Goal: Information Seeking & Learning: Check status

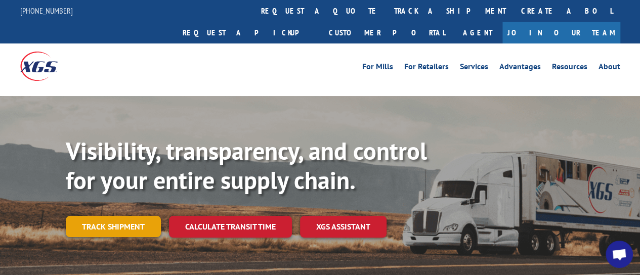
click at [108, 216] on link "Track shipment" at bounding box center [113, 226] width 95 height 21
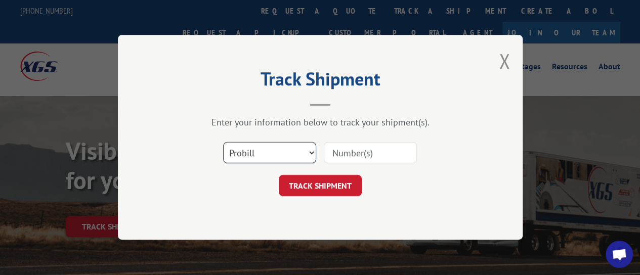
click at [265, 156] on select "Select category... Probill BOL PO" at bounding box center [269, 153] width 93 height 21
select select "bol"
click at [223, 143] on select "Select category... Probill BOL PO" at bounding box center [269, 153] width 93 height 21
click at [352, 153] on input at bounding box center [370, 153] width 93 height 21
type input "5155090"
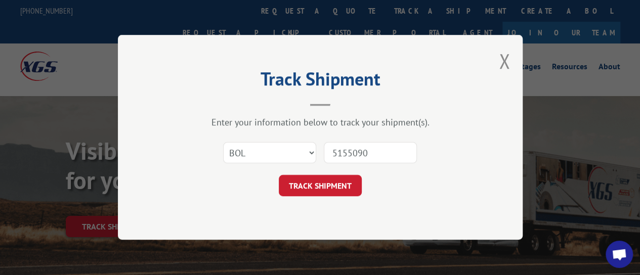
click button "TRACK SHIPMENT" at bounding box center [320, 186] width 83 height 21
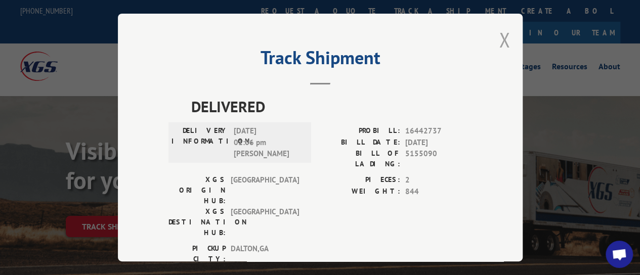
click at [500, 38] on button "Close modal" at bounding box center [504, 39] width 11 height 27
